Goal: Register for event/course: Sign up to attend an event or enroll in a course

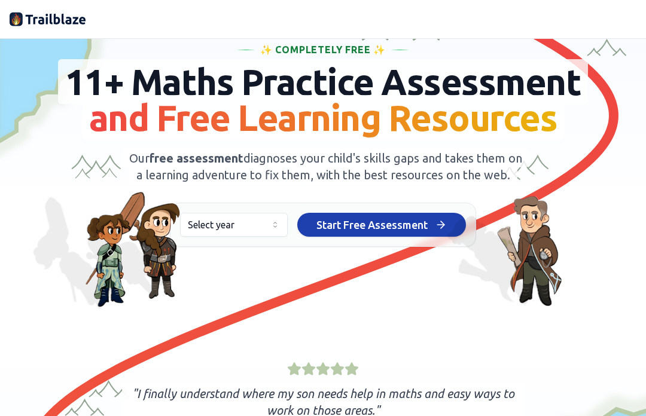
scroll to position [54, 0]
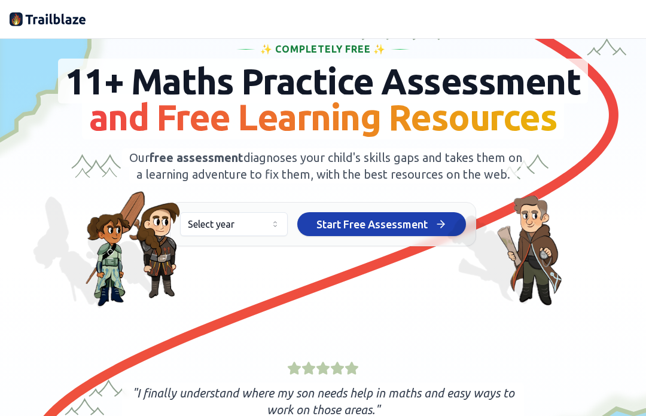
click at [271, 236] on button "Select year" at bounding box center [234, 224] width 108 height 24
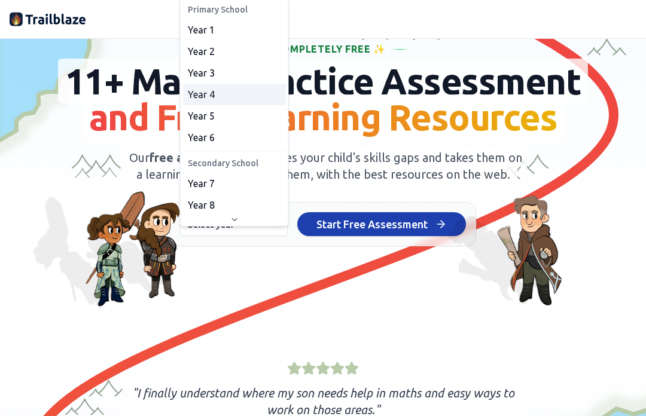
click at [230, 91] on div "Year 4" at bounding box center [234, 95] width 103 height 22
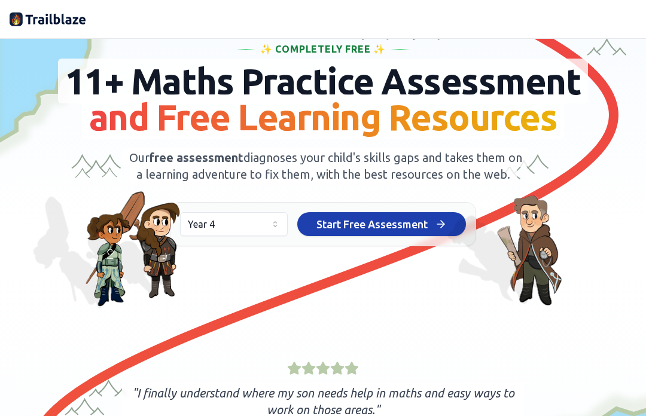
click at [413, 233] on span "Start Free Assessment" at bounding box center [371, 224] width 111 height 17
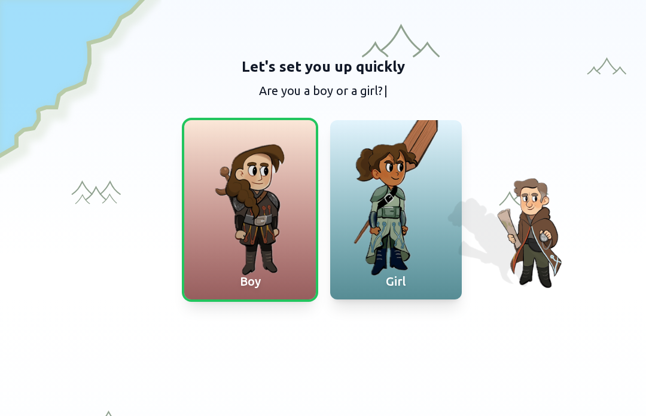
click at [406, 163] on div at bounding box center [396, 209] width 132 height 179
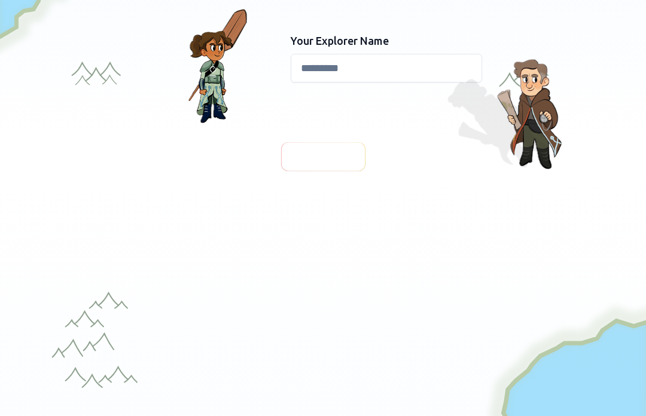
scroll to position [120, 0]
click at [423, 43] on label "Your Explorer Name" at bounding box center [386, 40] width 191 height 17
click at [427, 66] on input at bounding box center [386, 67] width 191 height 29
type input "******"
click at [341, 146] on div at bounding box center [322, 156] width 87 height 30
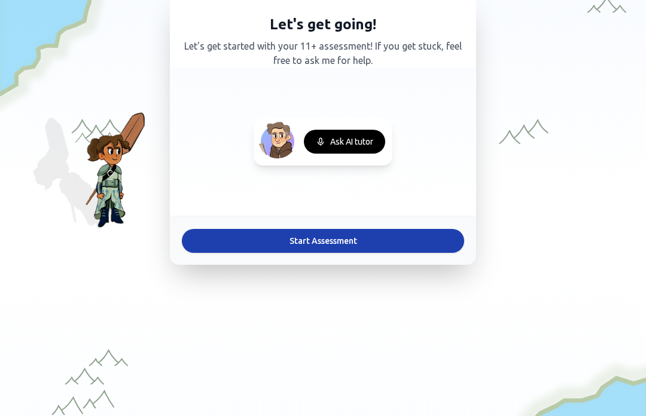
scroll to position [69, 0]
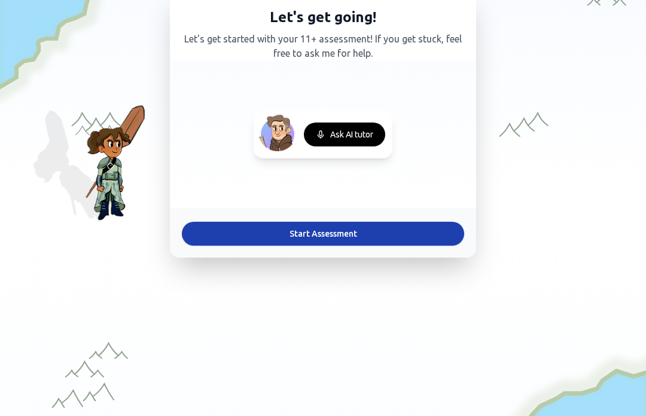
click at [366, 236] on button "Start Assessment" at bounding box center [323, 234] width 282 height 24
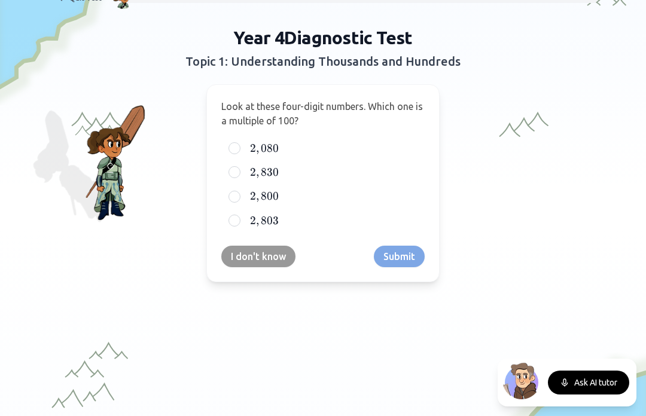
click at [234, 198] on div at bounding box center [234, 197] width 12 height 12
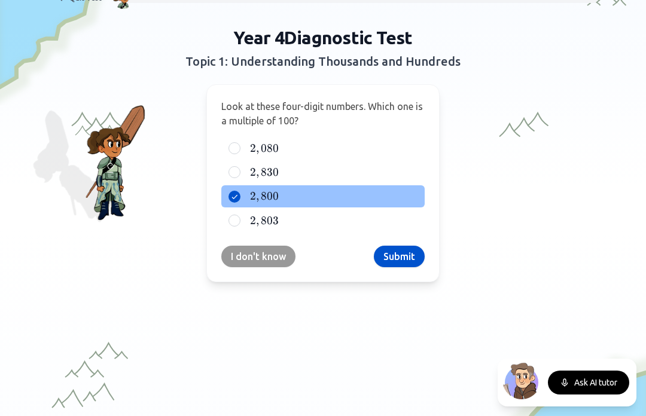
click at [256, 259] on button "I don't know" at bounding box center [258, 257] width 74 height 22
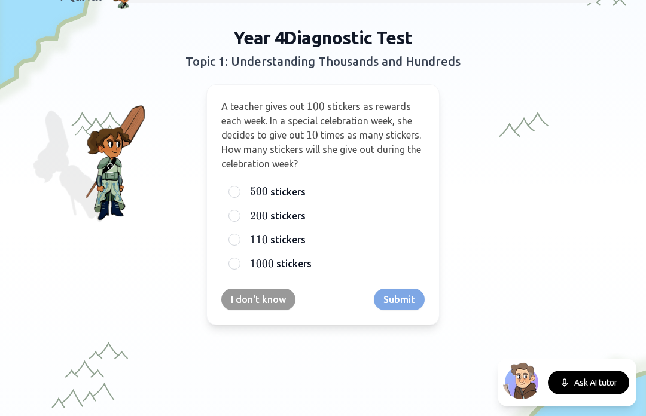
click at [236, 196] on div at bounding box center [234, 192] width 12 height 12
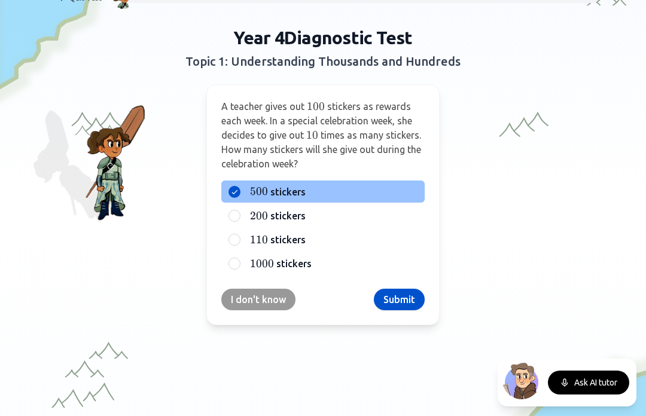
click at [405, 299] on button "Submit" at bounding box center [399, 300] width 51 height 22
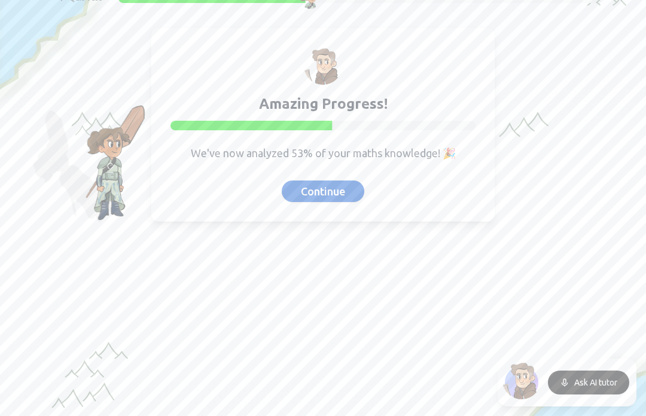
click at [310, 197] on button "Continue" at bounding box center [323, 192] width 83 height 22
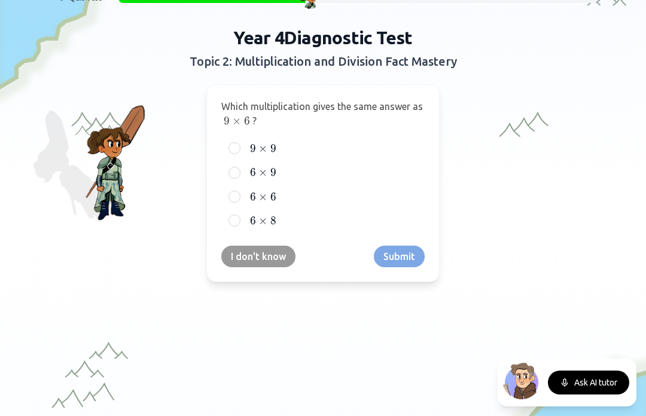
click at [253, 175] on span "6" at bounding box center [253, 172] width 6 height 13
click at [239, 175] on button "6 × 9 6 \times 9 6 × 9" at bounding box center [235, 173] width 10 height 10
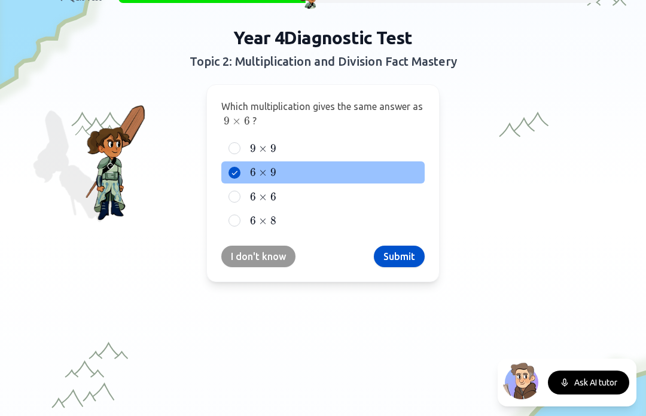
click at [395, 255] on button "Submit" at bounding box center [399, 257] width 51 height 22
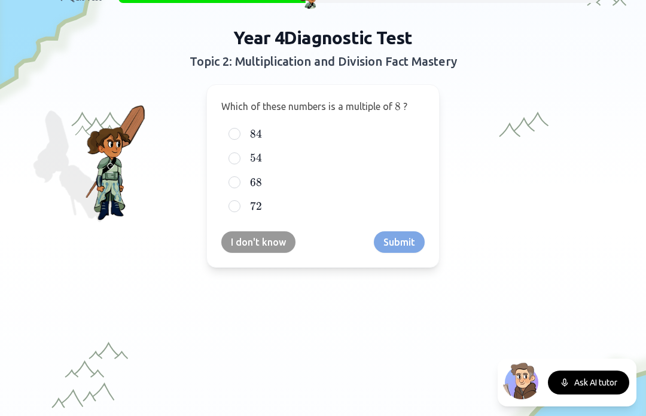
scroll to position [0, 0]
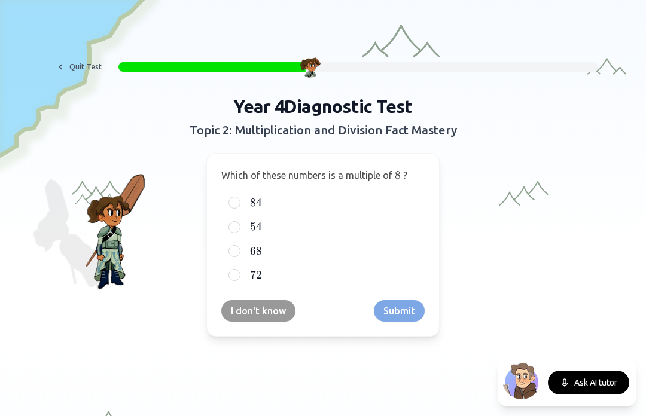
click at [230, 206] on div at bounding box center [234, 203] width 12 height 12
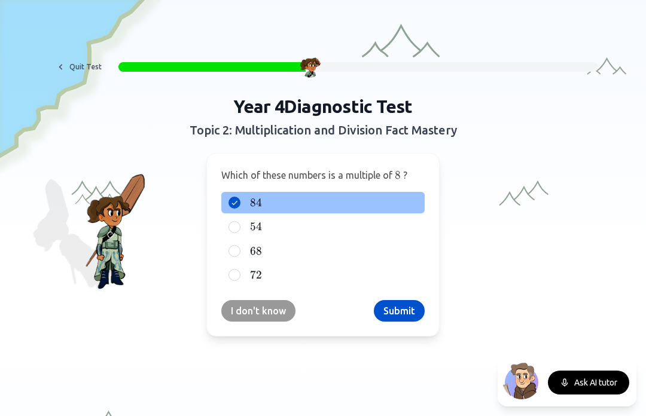
click at [232, 273] on div at bounding box center [234, 275] width 12 height 12
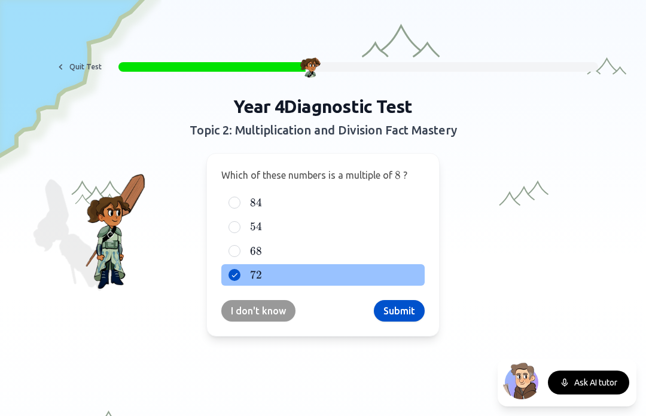
click at [236, 228] on div at bounding box center [234, 227] width 12 height 12
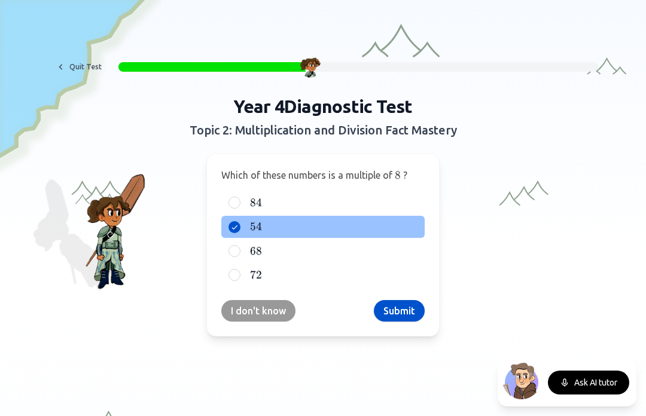
click at [230, 252] on div at bounding box center [234, 251] width 12 height 12
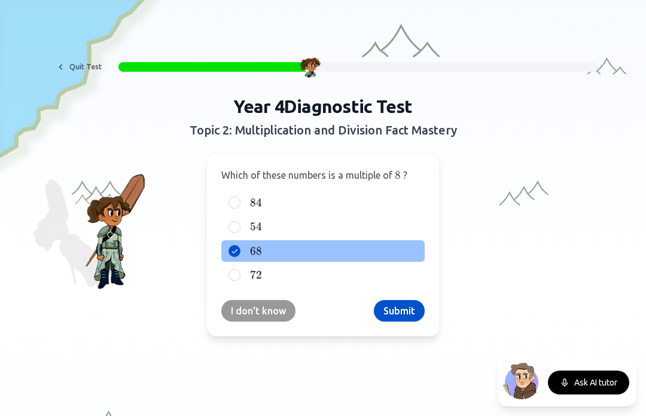
click at [239, 210] on div "84 84 84" at bounding box center [322, 203] width 203 height 22
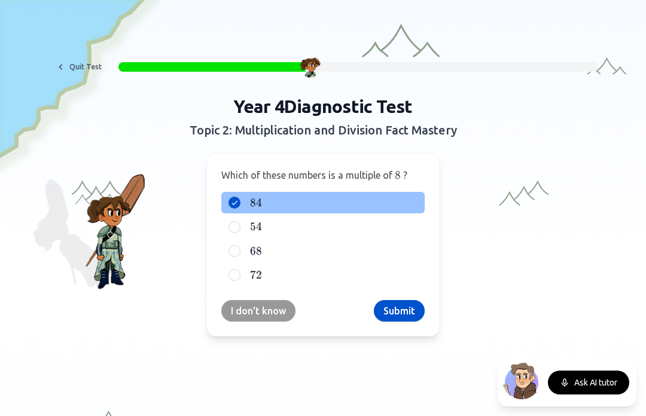
click at [234, 229] on div at bounding box center [234, 227] width 12 height 12
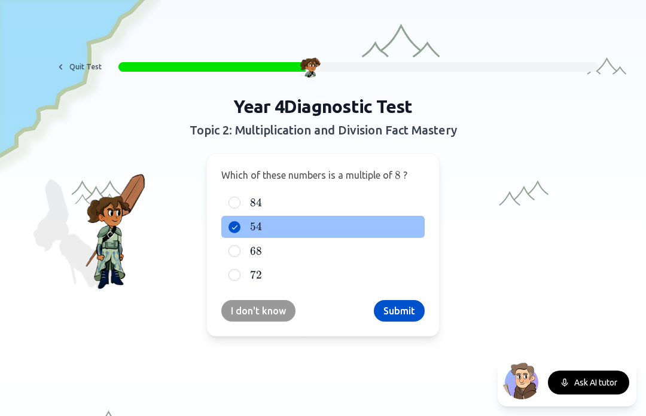
click at [417, 319] on button "Submit" at bounding box center [399, 311] width 51 height 22
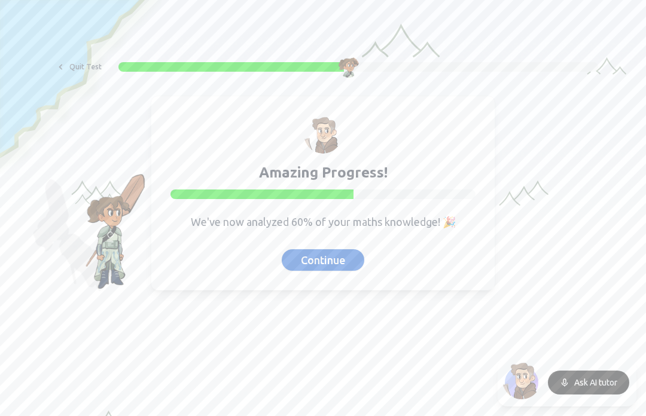
click at [361, 288] on div "Amazing Progress! We've now analyzed 60% of your maths knowledge! 🎉 Continue" at bounding box center [323, 193] width 344 height 195
click at [359, 265] on button "Continue" at bounding box center [323, 260] width 83 height 22
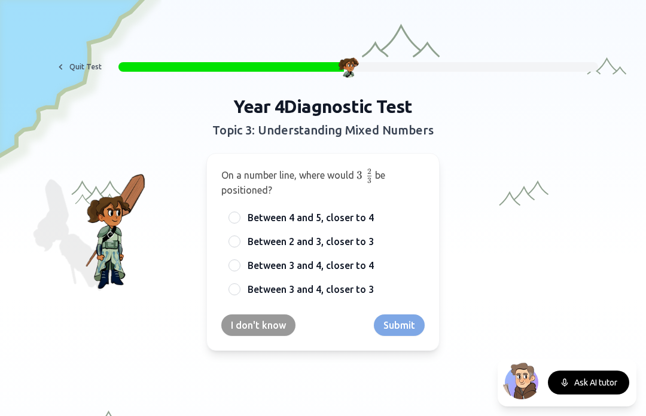
click at [233, 288] on div at bounding box center [234, 289] width 12 height 12
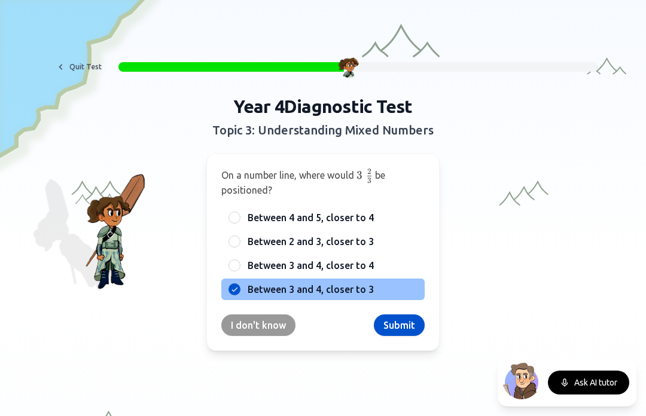
click at [389, 318] on button "Submit" at bounding box center [399, 326] width 51 height 22
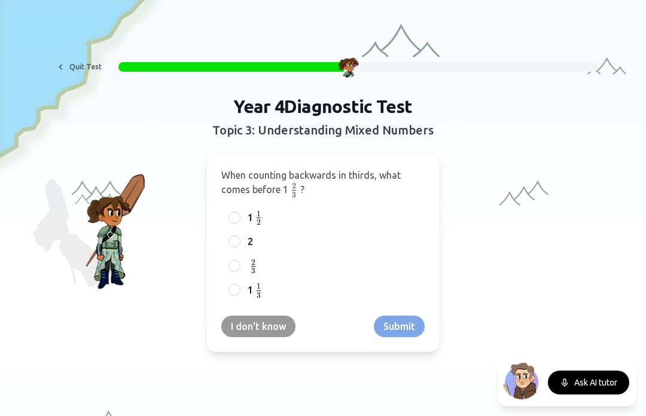
click at [237, 295] on div "1 1 3 {1 \over 3} 3 1 ​" at bounding box center [322, 290] width 203 height 22
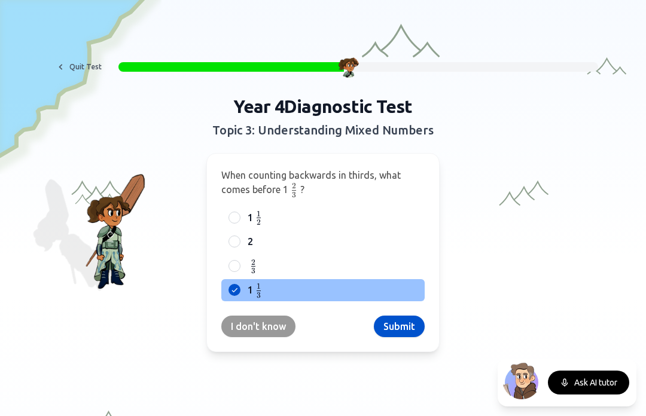
click at [400, 321] on button "Submit" at bounding box center [399, 327] width 51 height 22
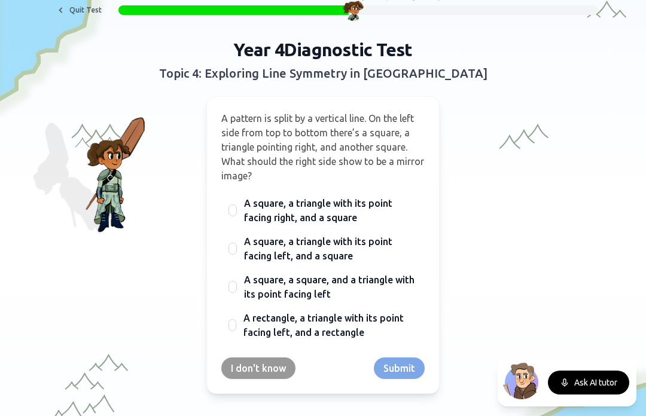
scroll to position [56, 0]
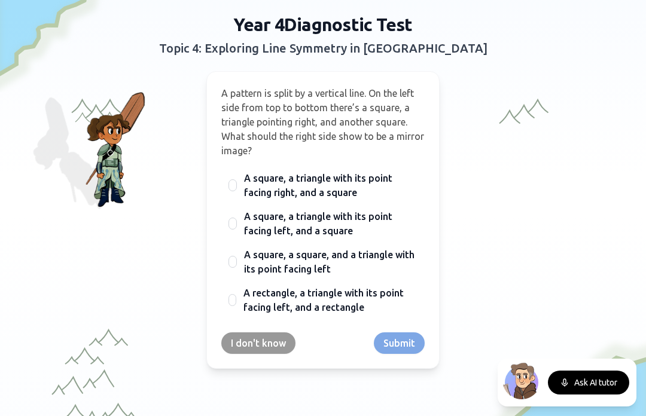
scroll to position [80, 0]
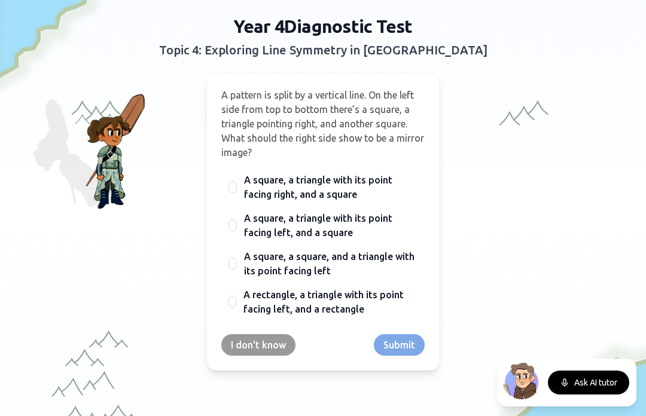
click at [268, 343] on button "I don't know" at bounding box center [258, 345] width 74 height 22
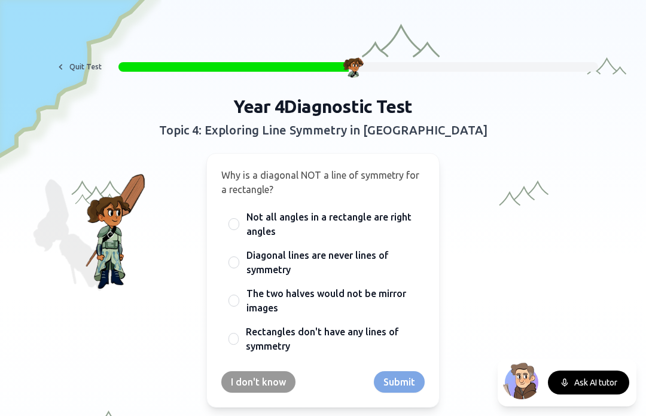
scroll to position [0, 0]
click at [233, 266] on div at bounding box center [233, 263] width 11 height 12
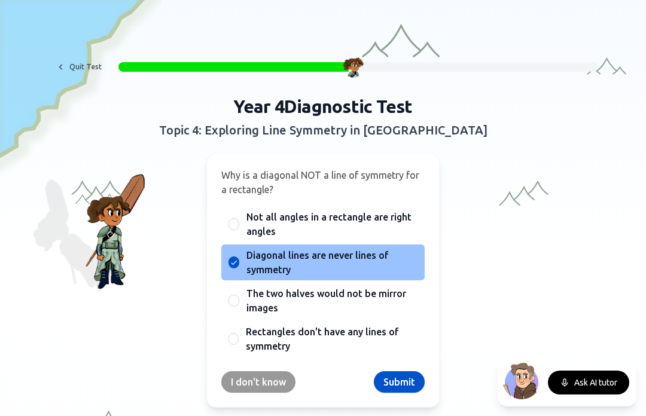
click at [396, 383] on button "Submit" at bounding box center [399, 382] width 51 height 22
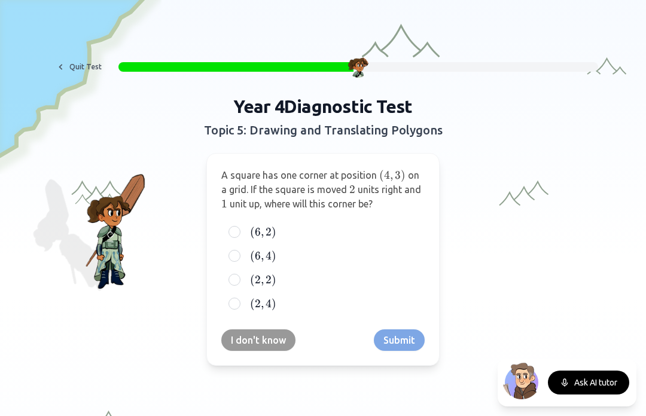
click at [578, 385] on button "Ask AI tutor" at bounding box center [588, 383] width 81 height 24
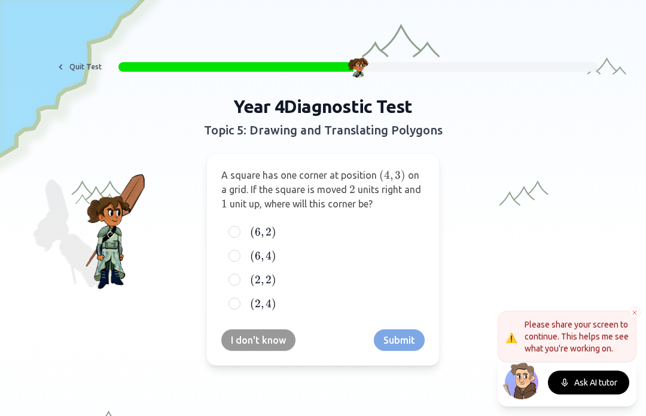
click at [255, 341] on button "I don't know" at bounding box center [258, 340] width 74 height 22
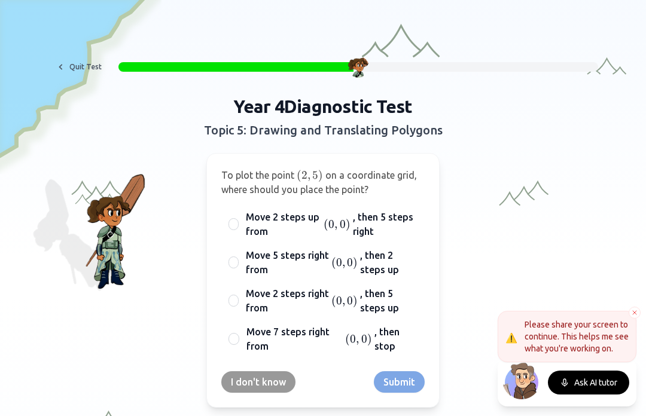
click at [588, 378] on button "Ask AI tutor" at bounding box center [588, 383] width 81 height 24
click at [591, 386] on button "Ask AI tutor" at bounding box center [588, 383] width 81 height 24
click at [588, 379] on button "Ask AI tutor" at bounding box center [588, 383] width 81 height 24
click at [582, 390] on button "Ask AI tutor" at bounding box center [588, 383] width 81 height 24
click at [579, 387] on button "Ask AI tutor" at bounding box center [588, 383] width 81 height 24
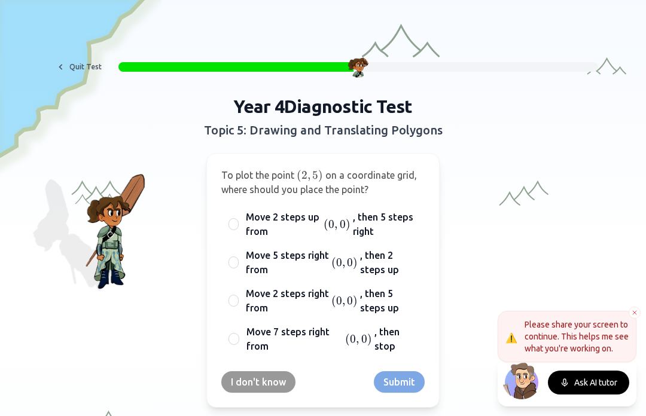
click at [231, 297] on div at bounding box center [233, 301] width 10 height 12
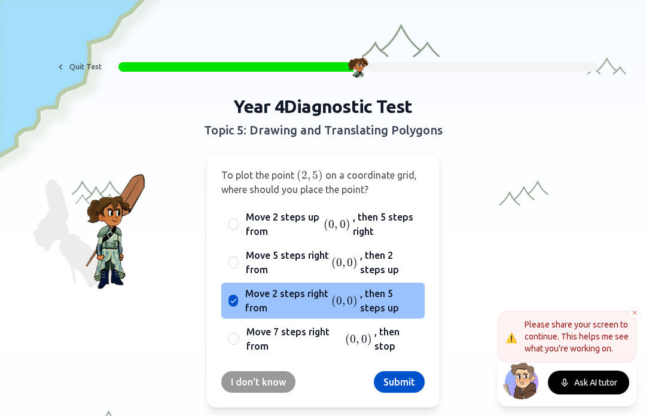
click at [387, 391] on button "Submit" at bounding box center [399, 382] width 51 height 22
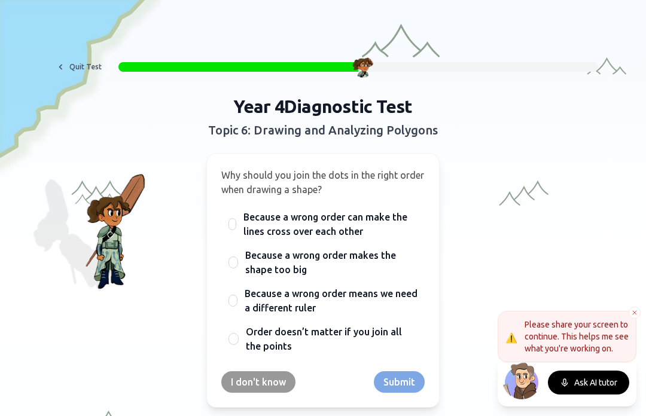
click at [580, 372] on button "Ask AI tutor" at bounding box center [588, 383] width 81 height 24
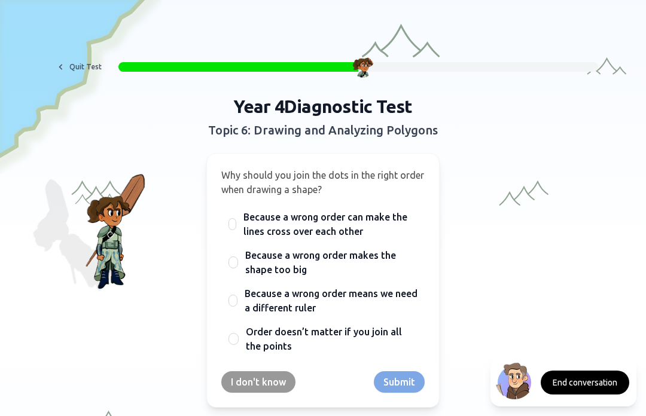
click at [576, 391] on button "End conversation" at bounding box center [585, 383] width 88 height 24
click at [577, 391] on button "Ask AI tutor" at bounding box center [588, 383] width 81 height 24
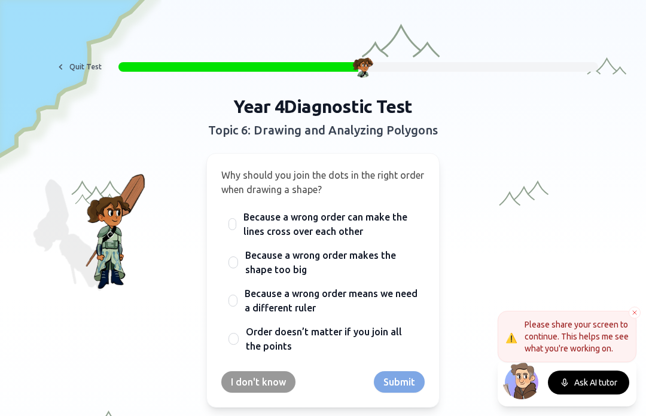
click at [592, 392] on button "Ask AI tutor" at bounding box center [588, 383] width 81 height 24
click at [585, 399] on div "Ask AI tutor" at bounding box center [566, 383] width 139 height 48
click at [583, 388] on button "Ask AI tutor" at bounding box center [588, 383] width 81 height 24
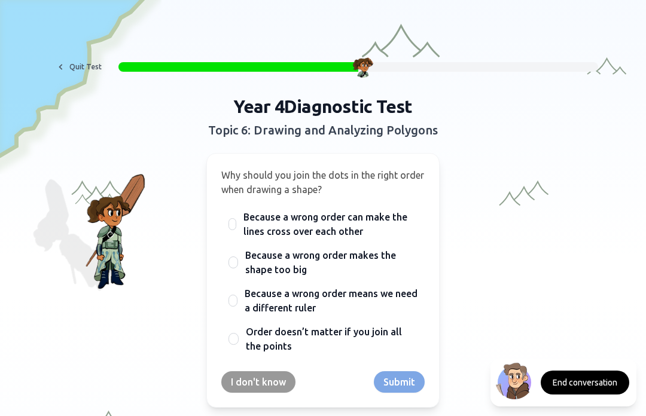
click at [580, 390] on button "End conversation" at bounding box center [585, 383] width 88 height 24
click at [591, 389] on button "Ask AI tutor" at bounding box center [588, 383] width 81 height 24
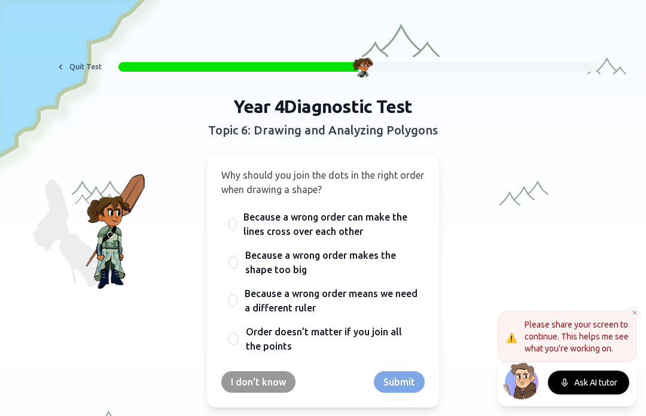
click at [309, 197] on div "Why should you join the dots in the right order when drawing a shape? Because a…" at bounding box center [322, 280] width 233 height 255
click at [231, 234] on div "Because a wrong order can make the lines cross over each other" at bounding box center [322, 224] width 203 height 36
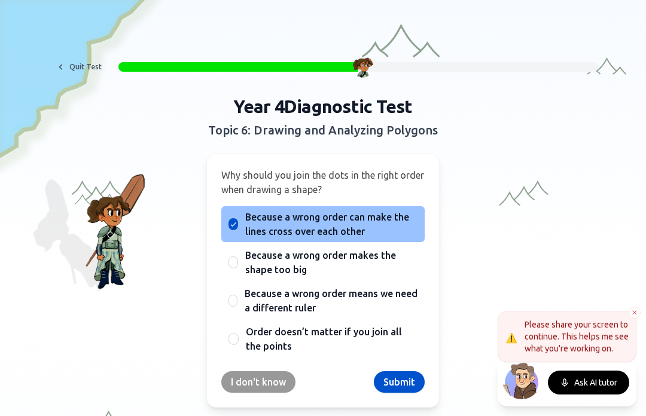
click at [397, 377] on button "Submit" at bounding box center [399, 382] width 51 height 22
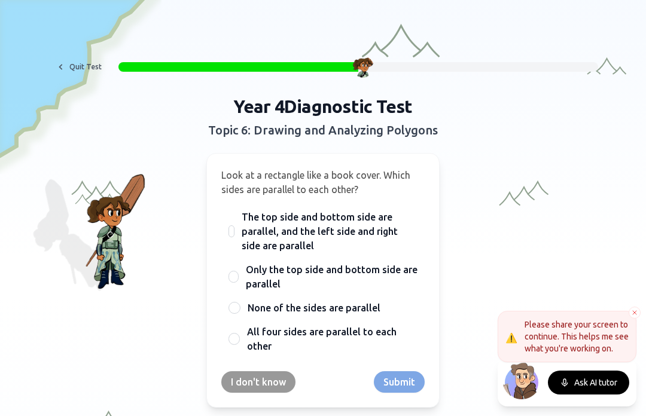
click at [230, 280] on div at bounding box center [233, 277] width 10 height 12
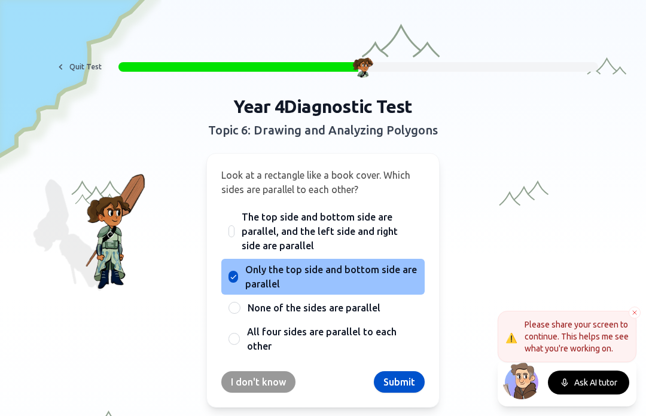
click at [385, 384] on button "Submit" at bounding box center [399, 382] width 51 height 22
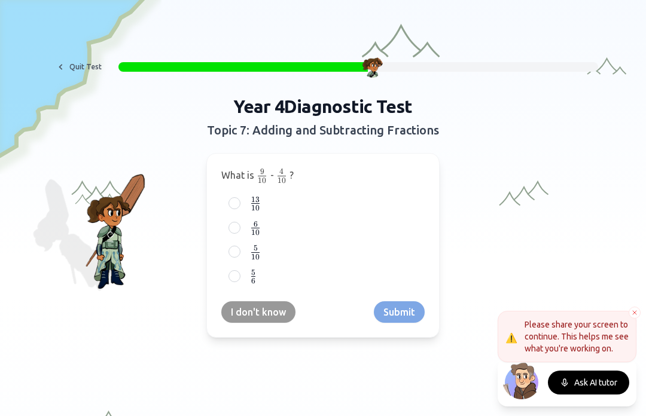
scroll to position [4, 0]
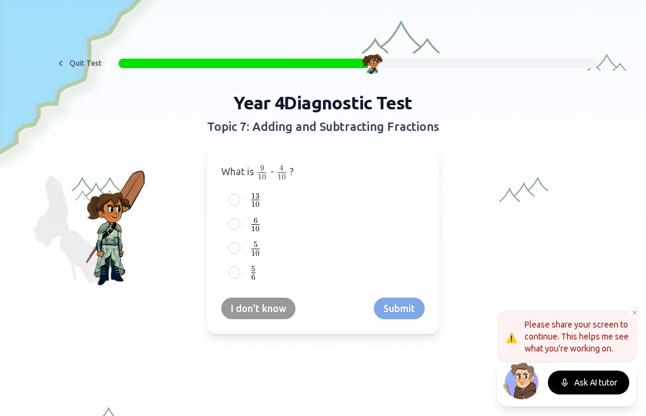
click at [247, 306] on button "I don't know" at bounding box center [258, 309] width 74 height 22
click at [224, 225] on div "5 12 \frac{5}{12} 12 5 ​" at bounding box center [322, 224] width 203 height 22
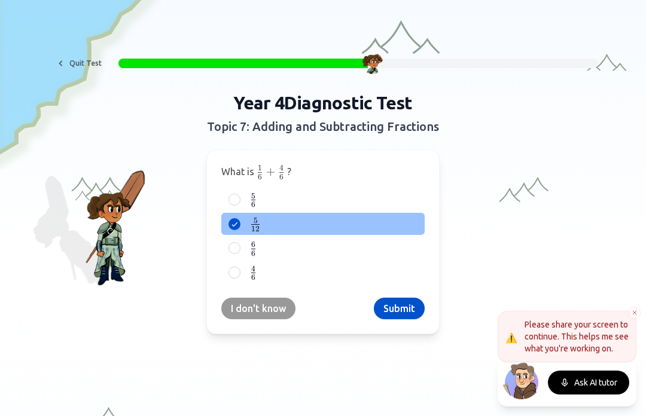
click at [398, 304] on button "Submit" at bounding box center [399, 309] width 51 height 22
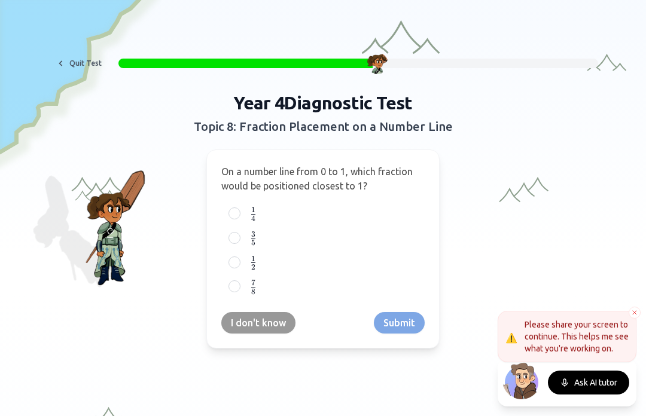
click at [248, 259] on label "1 2 {1 \over 2} 2 1 ​" at bounding box center [333, 262] width 170 height 15
click at [239, 259] on button "1 2 {1 \over 2} 2 1 ​" at bounding box center [235, 263] width 10 height 10
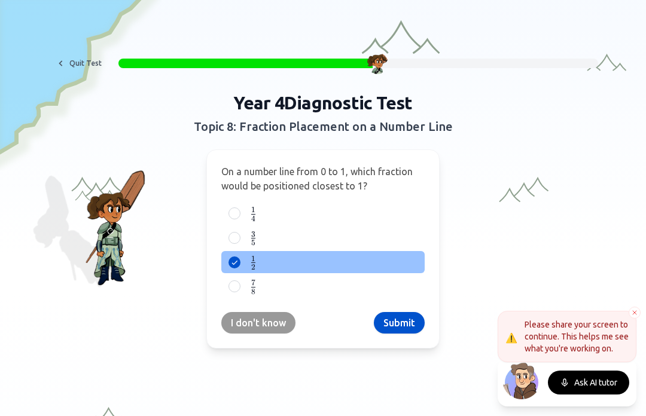
click at [417, 329] on button "Submit" at bounding box center [399, 323] width 51 height 22
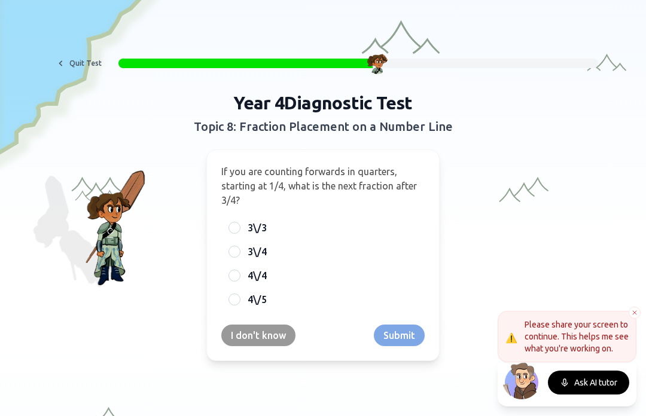
click at [233, 273] on div at bounding box center [234, 276] width 12 height 12
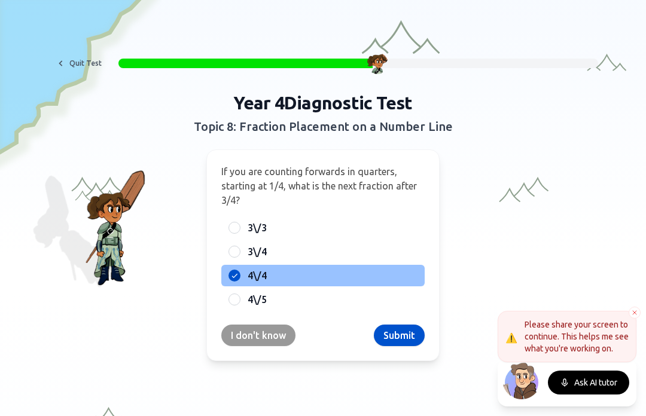
click at [234, 310] on div "4\/5" at bounding box center [322, 300] width 203 height 22
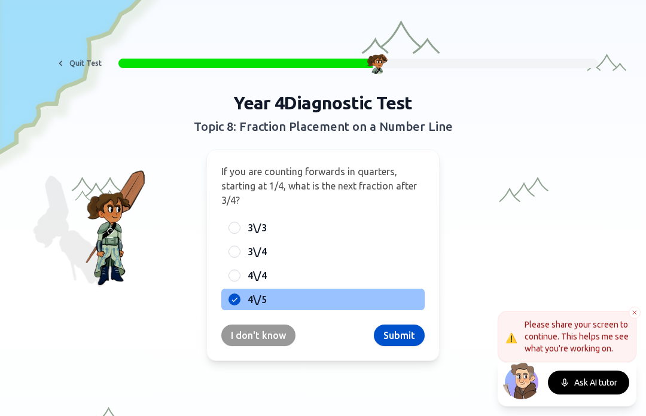
click at [395, 335] on button "Submit" at bounding box center [399, 336] width 51 height 22
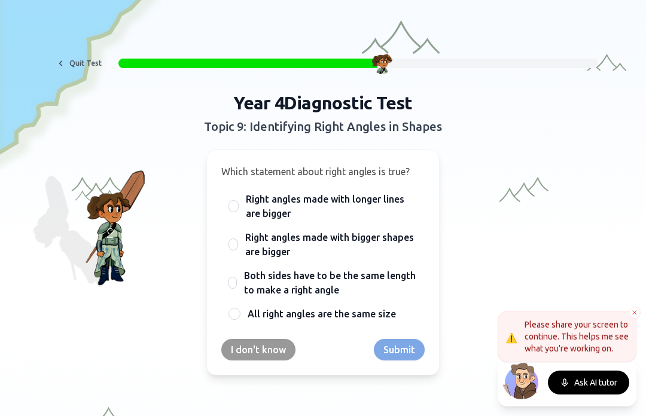
click at [251, 348] on button "I don't know" at bounding box center [258, 350] width 74 height 22
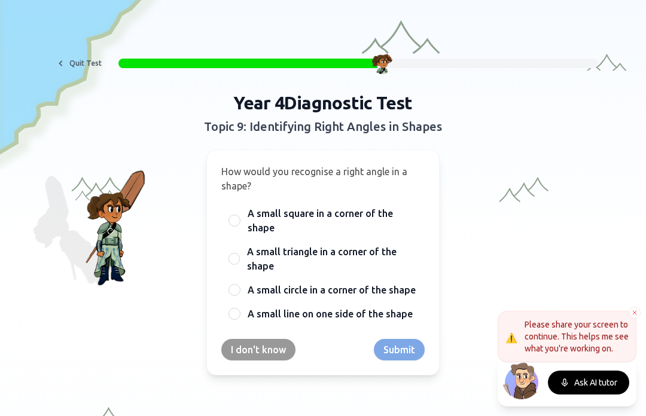
click at [244, 231] on div "A small square in a corner of the shape" at bounding box center [322, 221] width 203 height 36
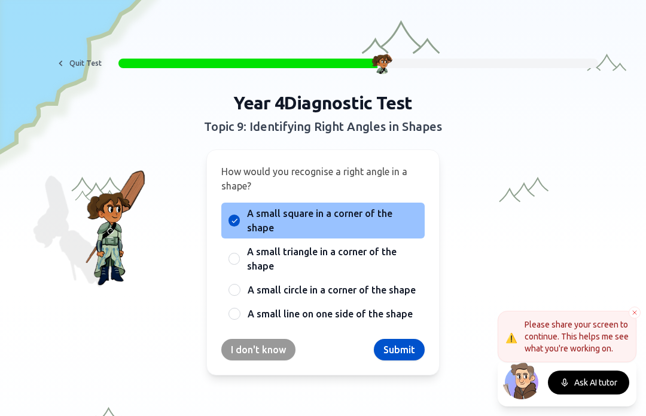
click at [400, 347] on button "Submit" at bounding box center [399, 350] width 51 height 22
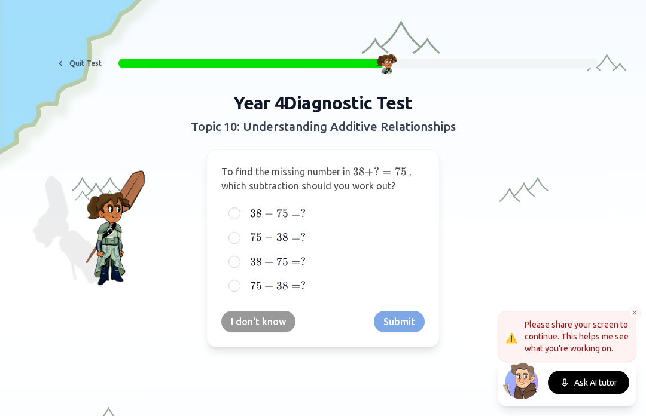
click at [383, 243] on label "75 − 38 = ? 75 - 38 = ? 75 − 38 = ?" at bounding box center [333, 237] width 170 height 14
click at [239, 243] on button "75 − 38 = ? 75 - 38 = ? 75 − 38 = ?" at bounding box center [235, 238] width 10 height 10
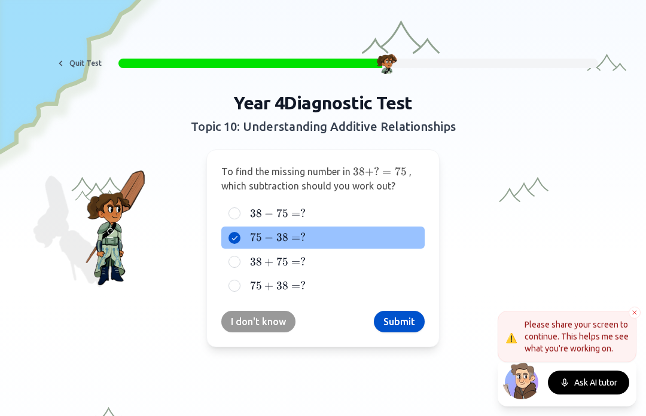
click at [407, 331] on button "Submit" at bounding box center [399, 322] width 51 height 22
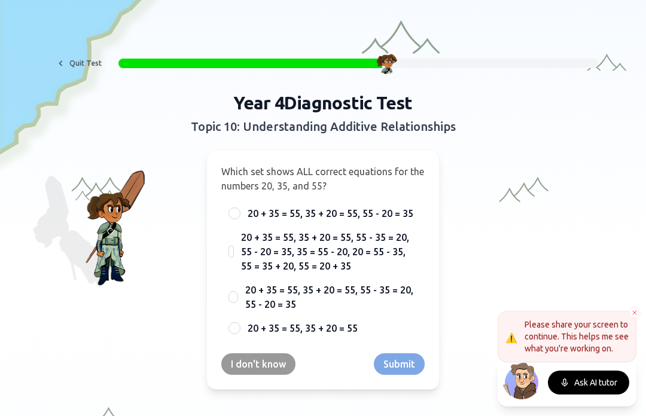
click at [248, 361] on button "I don't know" at bounding box center [258, 364] width 74 height 22
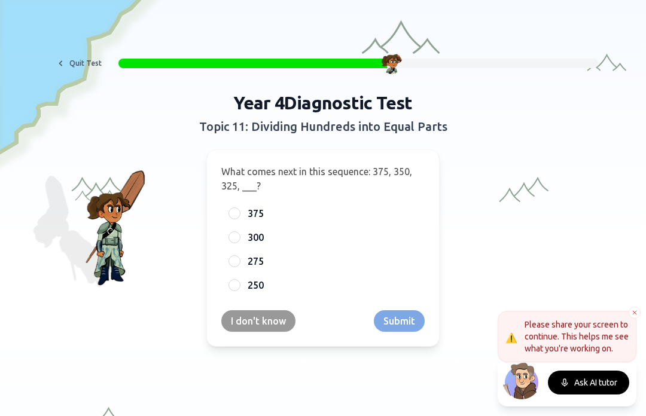
click at [230, 234] on div at bounding box center [234, 237] width 12 height 12
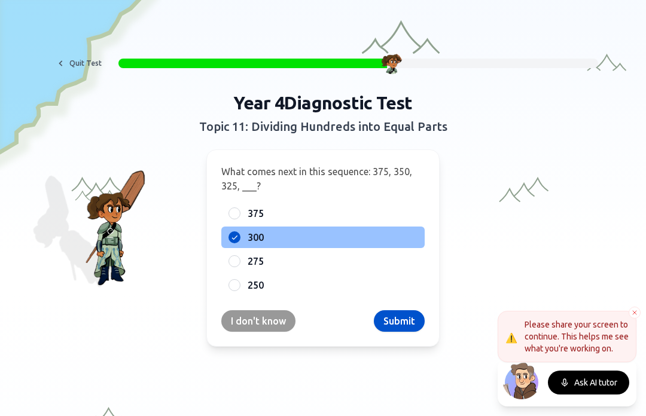
click at [400, 312] on button "Submit" at bounding box center [399, 321] width 51 height 22
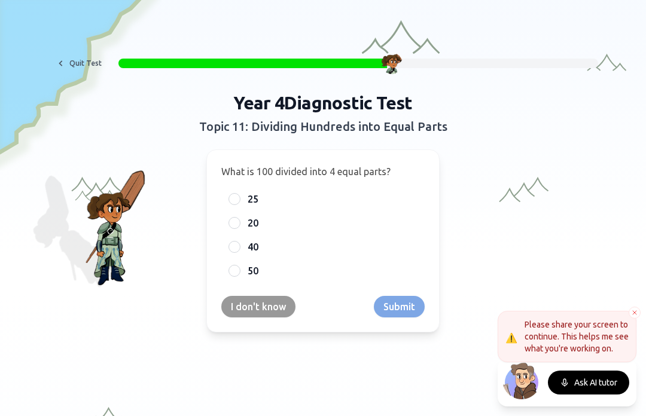
click at [75, 68] on button "Quit Test" at bounding box center [78, 63] width 61 height 19
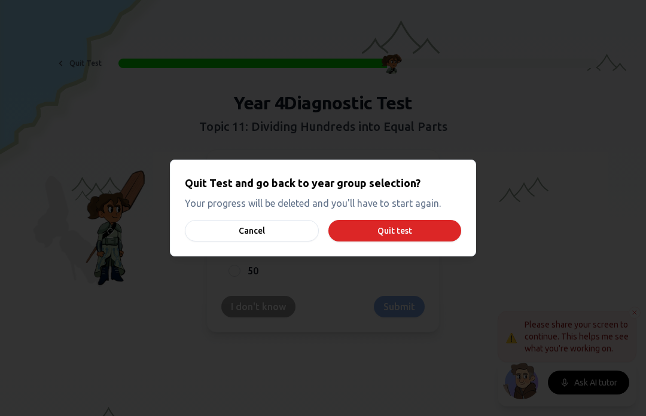
click at [360, 240] on button "Quit test" at bounding box center [394, 231] width 133 height 22
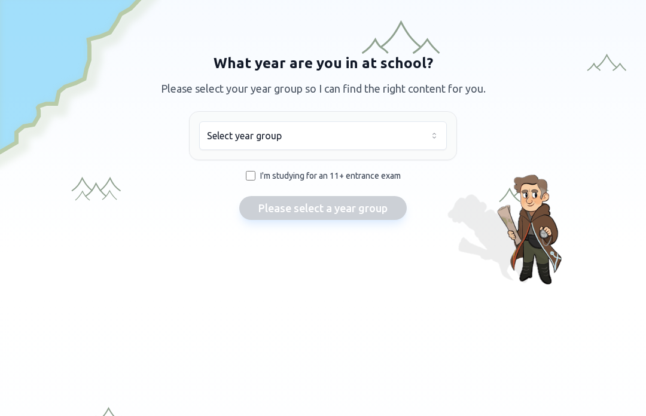
click at [215, 137] on button "Select year group" at bounding box center [323, 135] width 248 height 29
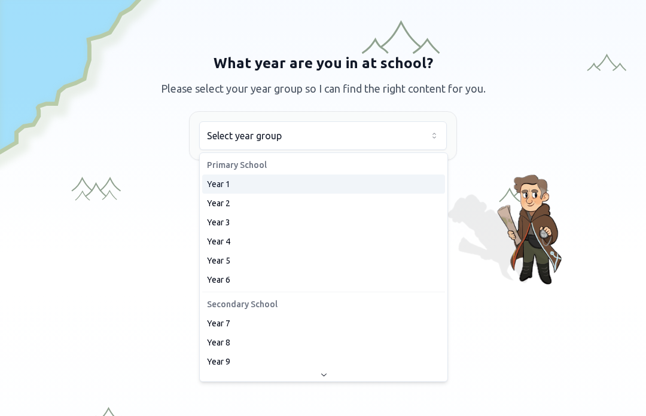
click at [206, 191] on div "Year 1" at bounding box center [323, 184] width 243 height 19
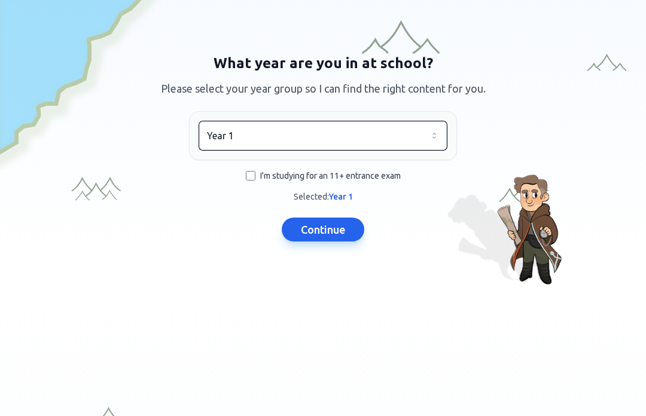
click at [307, 234] on button "Continue" at bounding box center [323, 230] width 83 height 24
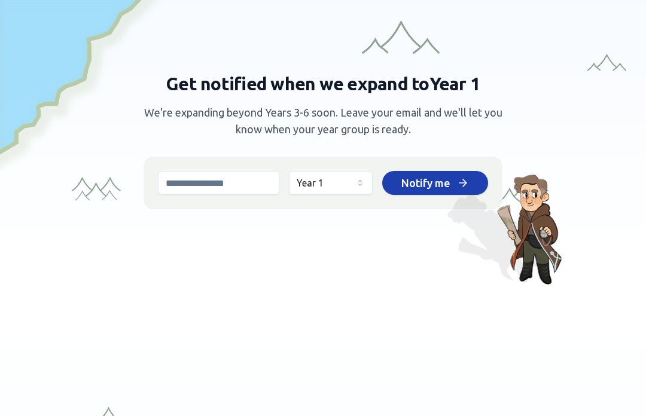
click at [459, 194] on button "Notify me" at bounding box center [435, 183] width 106 height 24
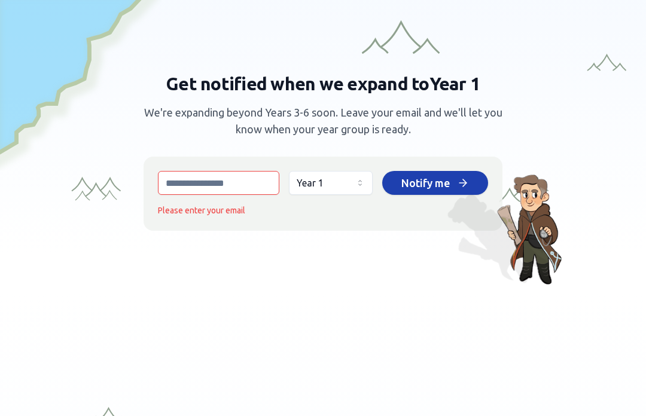
click at [480, 177] on button "Notify me" at bounding box center [435, 183] width 106 height 24
click at [479, 176] on button "Notify me" at bounding box center [435, 183] width 106 height 24
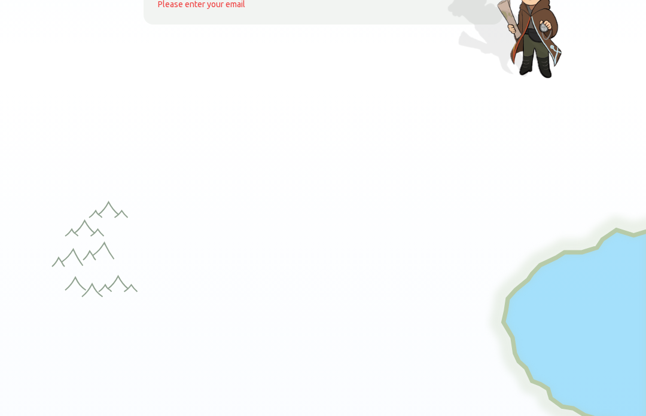
scroll to position [209, 0]
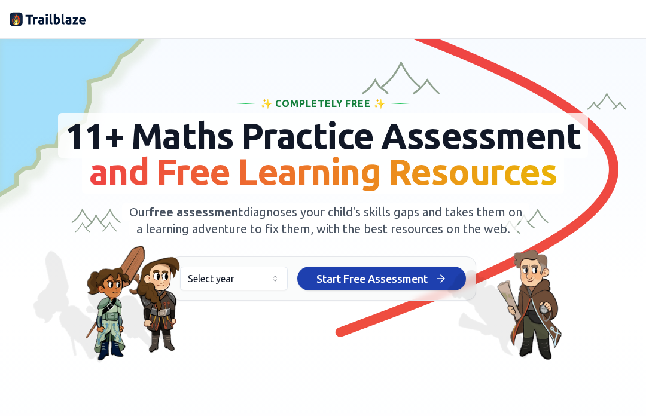
click at [271, 283] on icon "button" at bounding box center [275, 279] width 10 height 10
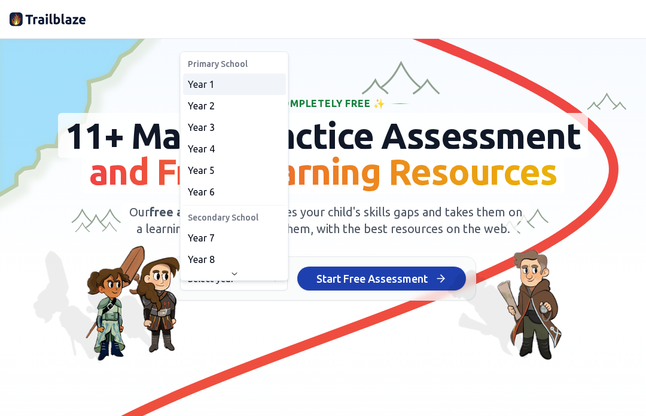
click at [255, 87] on div "Year 1" at bounding box center [234, 85] width 103 height 22
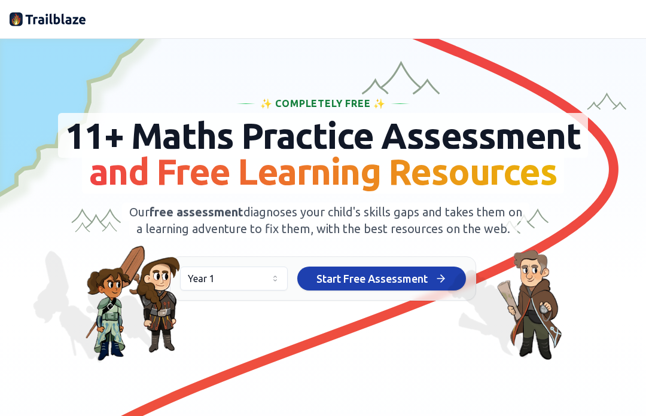
click at [432, 291] on button "Start Free Assessment Start Free Assessment" at bounding box center [381, 279] width 169 height 24
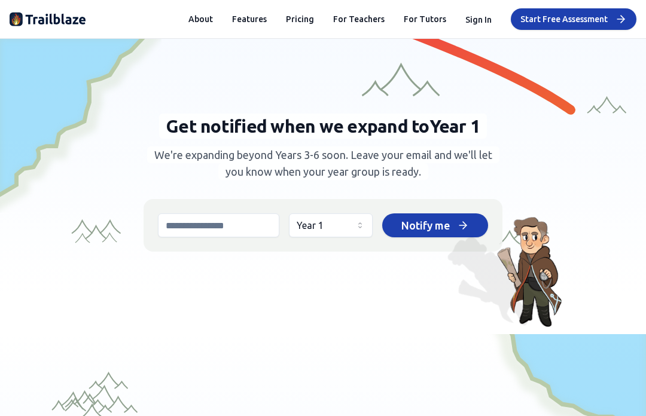
click at [358, 230] on icon "button" at bounding box center [360, 226] width 10 height 10
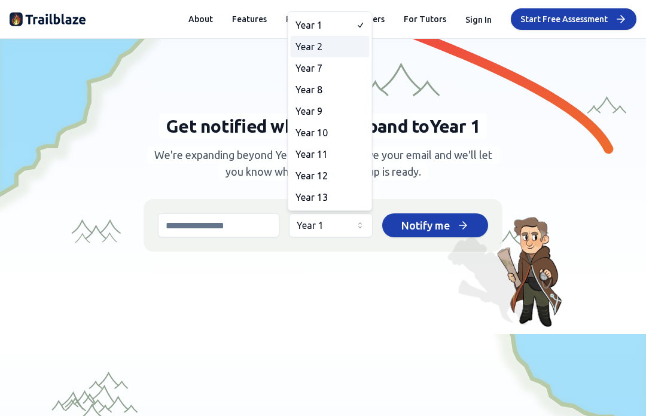
click at [349, 49] on div "Year 2" at bounding box center [330, 47] width 79 height 22
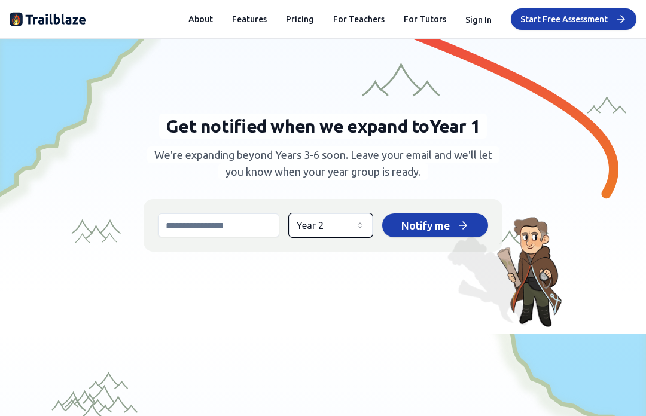
click at [346, 224] on button "Year 2" at bounding box center [331, 225] width 84 height 24
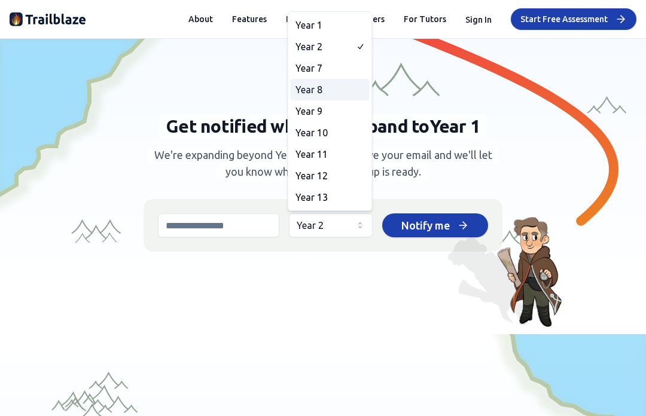
click at [342, 87] on div "Year 8" at bounding box center [330, 90] width 79 height 22
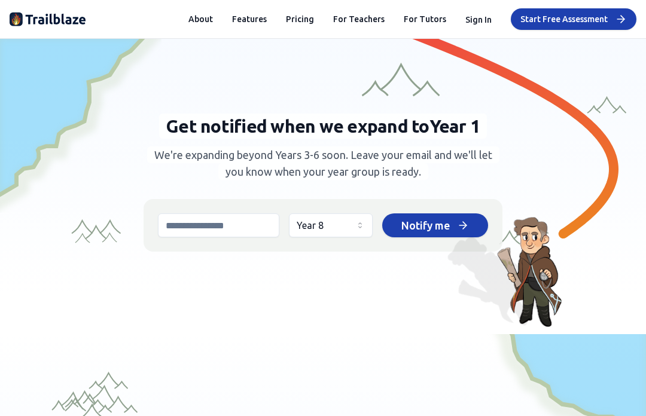
click at [364, 231] on button "Year 8" at bounding box center [331, 225] width 84 height 24
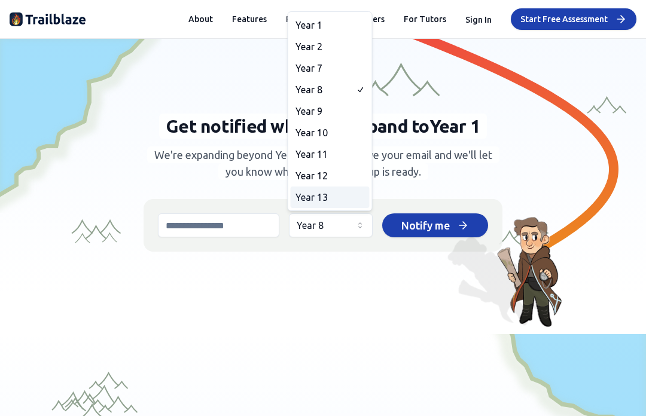
click at [349, 196] on div "Year 13" at bounding box center [330, 198] width 79 height 22
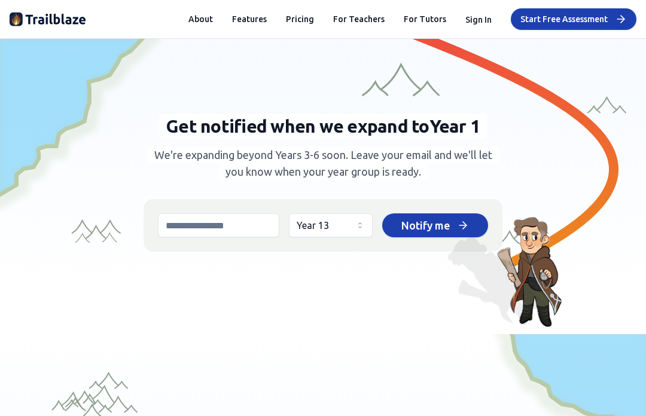
click at [362, 231] on button "Year 13" at bounding box center [331, 225] width 84 height 24
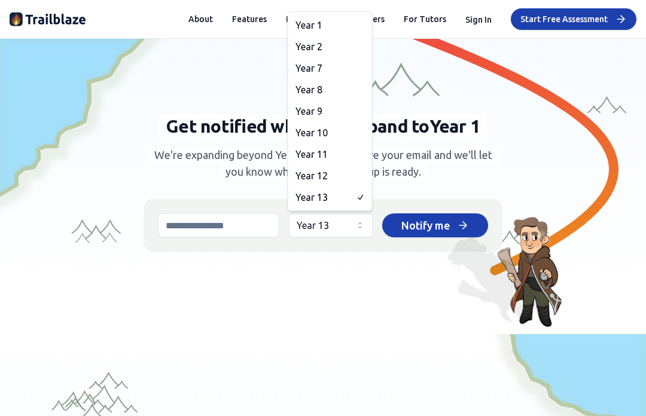
click at [417, 224] on html "We value your privacy We use cookies to enhance your browsing experience, serve…" at bounding box center [323, 208] width 646 height 416
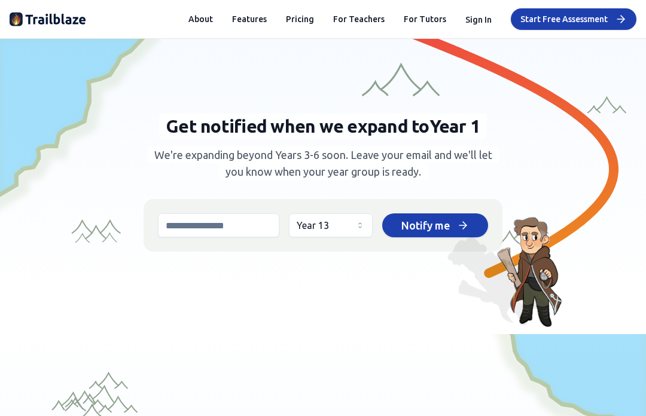
click at [437, 235] on button "Notify me" at bounding box center [435, 225] width 106 height 24
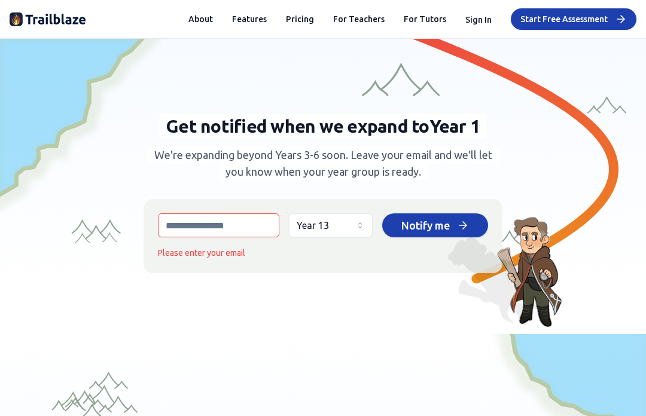
click at [436, 234] on button "Notify me" at bounding box center [435, 225] width 106 height 24
click at [443, 236] on button "Notify me" at bounding box center [435, 225] width 106 height 24
click at [449, 241] on div "Year 13 Notify me Please enter your email" at bounding box center [323, 235] width 330 height 45
click at [452, 228] on div "Notify me" at bounding box center [435, 225] width 68 height 17
click at [174, 225] on input "email" at bounding box center [218, 225] width 121 height 24
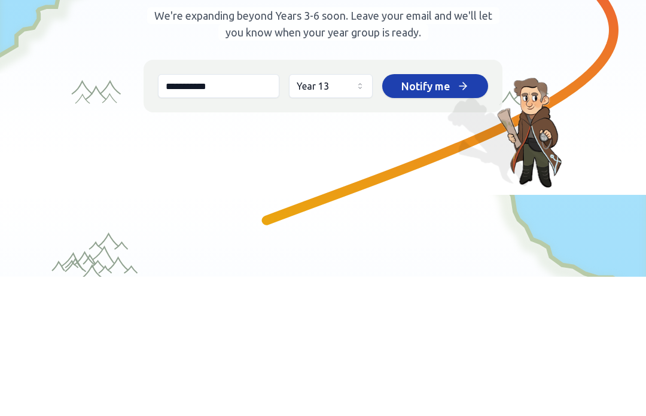
type input "**********"
